Goal: Go to known website: Access a specific website the user already knows

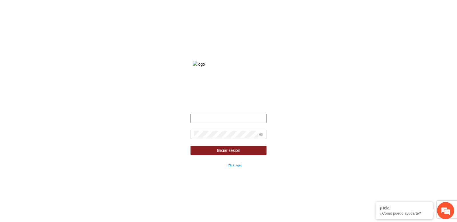
type input "**********"
click at [173, 63] on div "**********" at bounding box center [228, 111] width 457 height 222
